Goal: Transaction & Acquisition: Purchase product/service

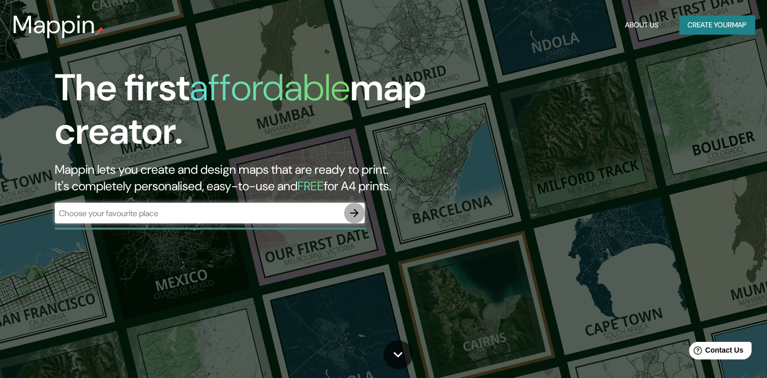
click at [354, 211] on icon "button" at bounding box center [354, 213] width 12 height 12
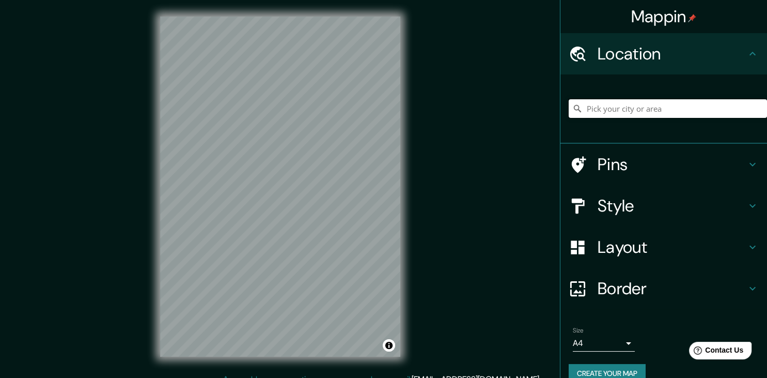
paste input "[GEOGRAPHIC_DATA]"
click at [748, 111] on input "[GEOGRAPHIC_DATA], [GEOGRAPHIC_DATA], [GEOGRAPHIC_DATA][PERSON_NAME], [GEOGRAPH…" at bounding box center [668, 108] width 198 height 19
type input "[GEOGRAPHIC_DATA], [GEOGRAPHIC_DATA], [GEOGRAPHIC_DATA][PERSON_NAME], [GEOGRAPH…"
click at [759, 106] on icon "Clear" at bounding box center [759, 108] width 8 height 8
paste input "[GEOGRAPHIC_DATA]"
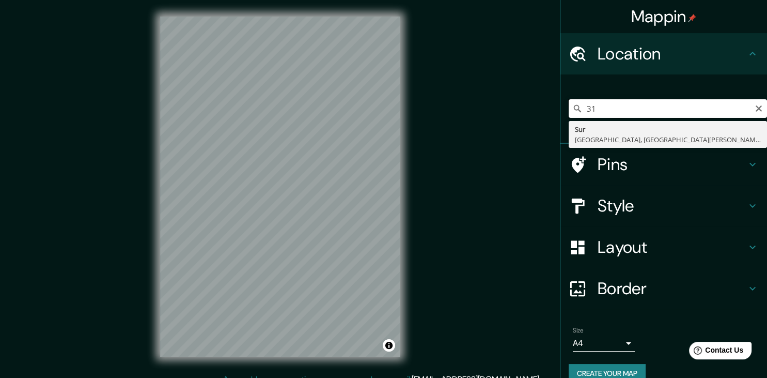
type input "3"
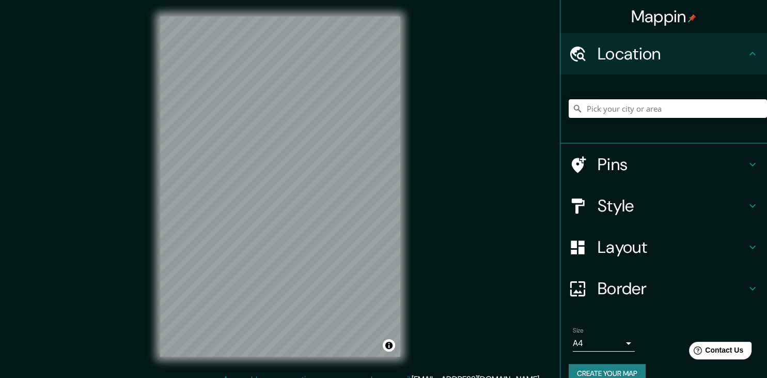
paste input "[GEOGRAPHIC_DATA]"
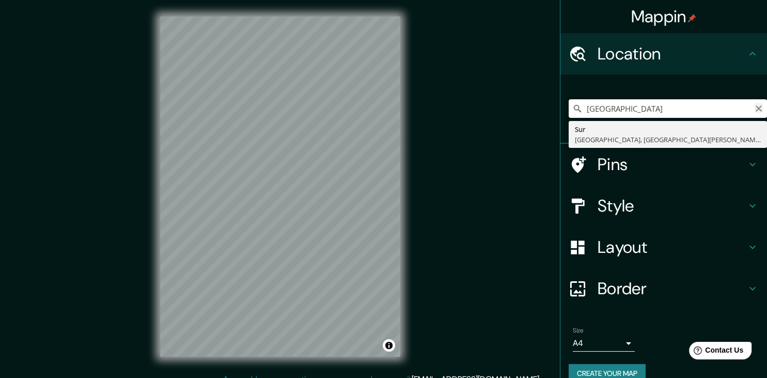
type input "[GEOGRAPHIC_DATA]"
click at [755, 110] on icon "Clear" at bounding box center [759, 108] width 8 height 8
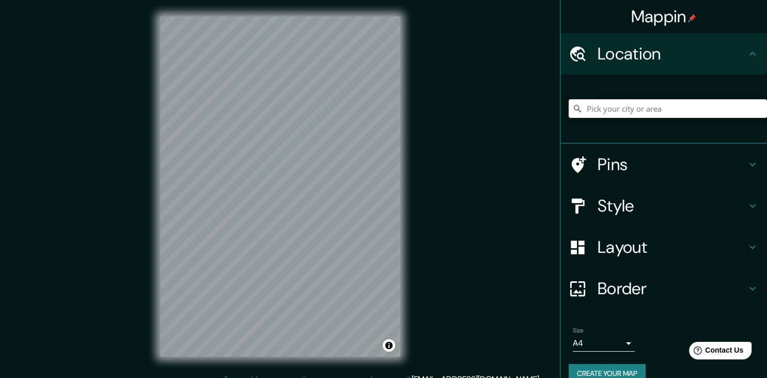
click at [673, 109] on input "Pick your city or area" at bounding box center [668, 108] width 198 height 19
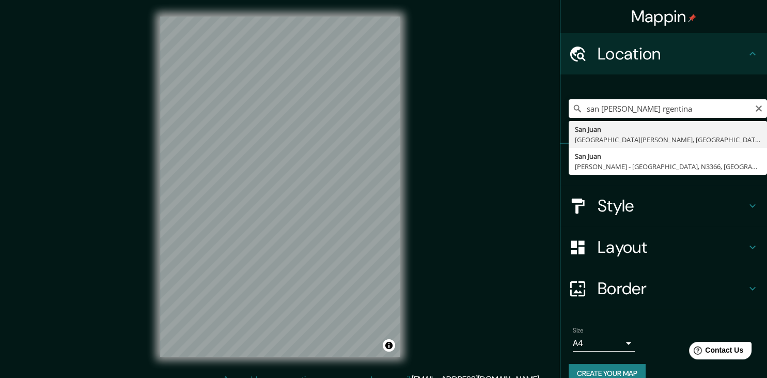
type input "[GEOGRAPHIC_DATA][PERSON_NAME], [GEOGRAPHIC_DATA][PERSON_NAME], [GEOGRAPHIC_DAT…"
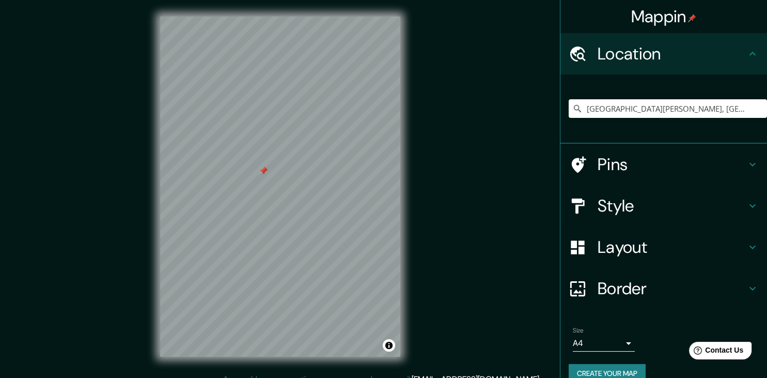
click at [616, 203] on h4 "Style" at bounding box center [672, 205] width 149 height 21
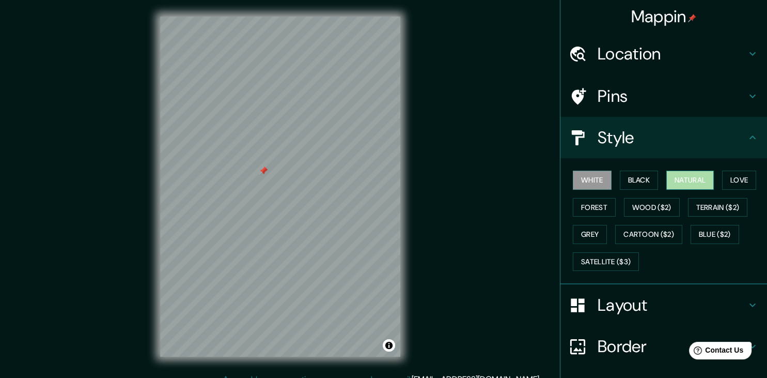
click at [685, 175] on button "Natural" at bounding box center [690, 179] width 48 height 19
